Goal: Information Seeking & Learning: Find specific fact

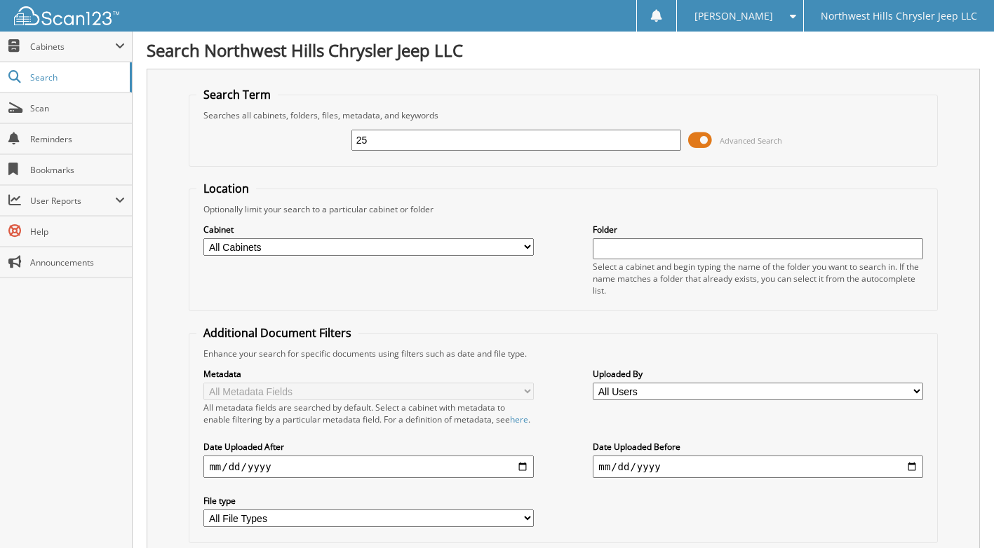
type input "2"
type input "7980"
type input "257980"
